Goal: Use online tool/utility: Use online tool/utility

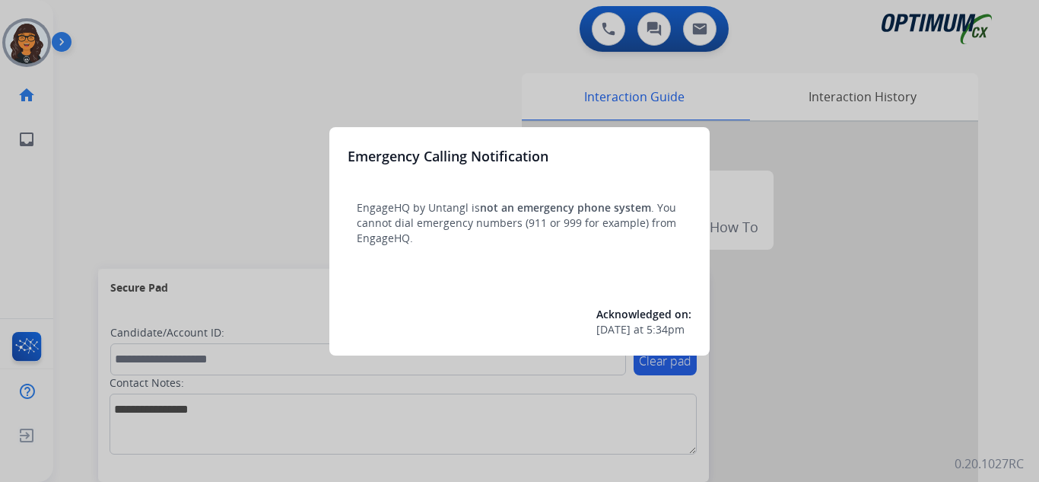
click at [102, 20] on div at bounding box center [519, 241] width 1039 height 482
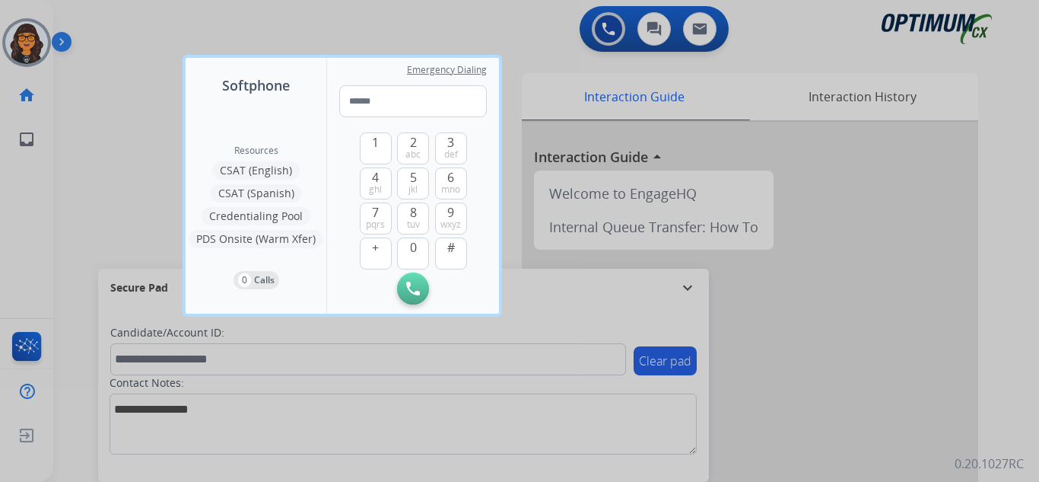
click at [102, 20] on div at bounding box center [519, 241] width 1039 height 482
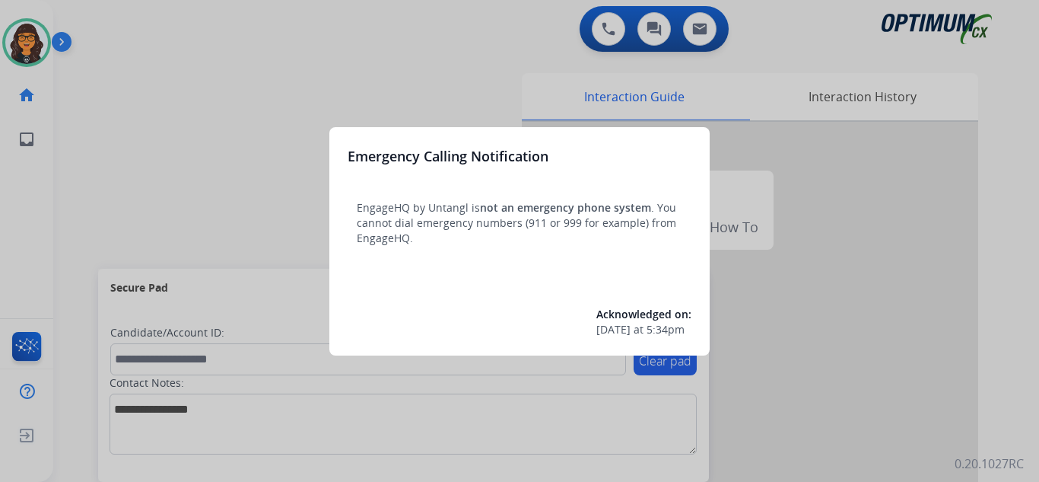
click at [96, 24] on div at bounding box center [519, 241] width 1039 height 482
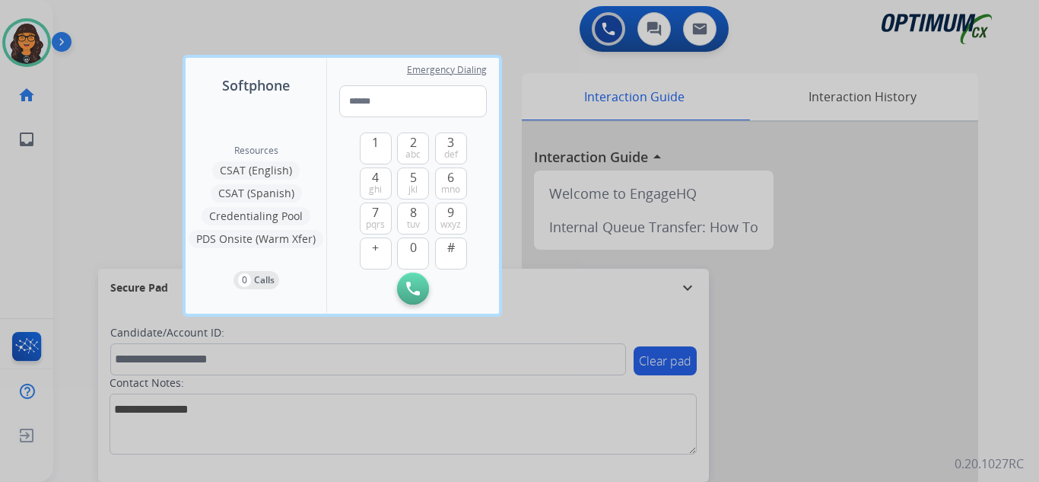
click at [96, 24] on div at bounding box center [519, 241] width 1039 height 482
